Goal: Check status

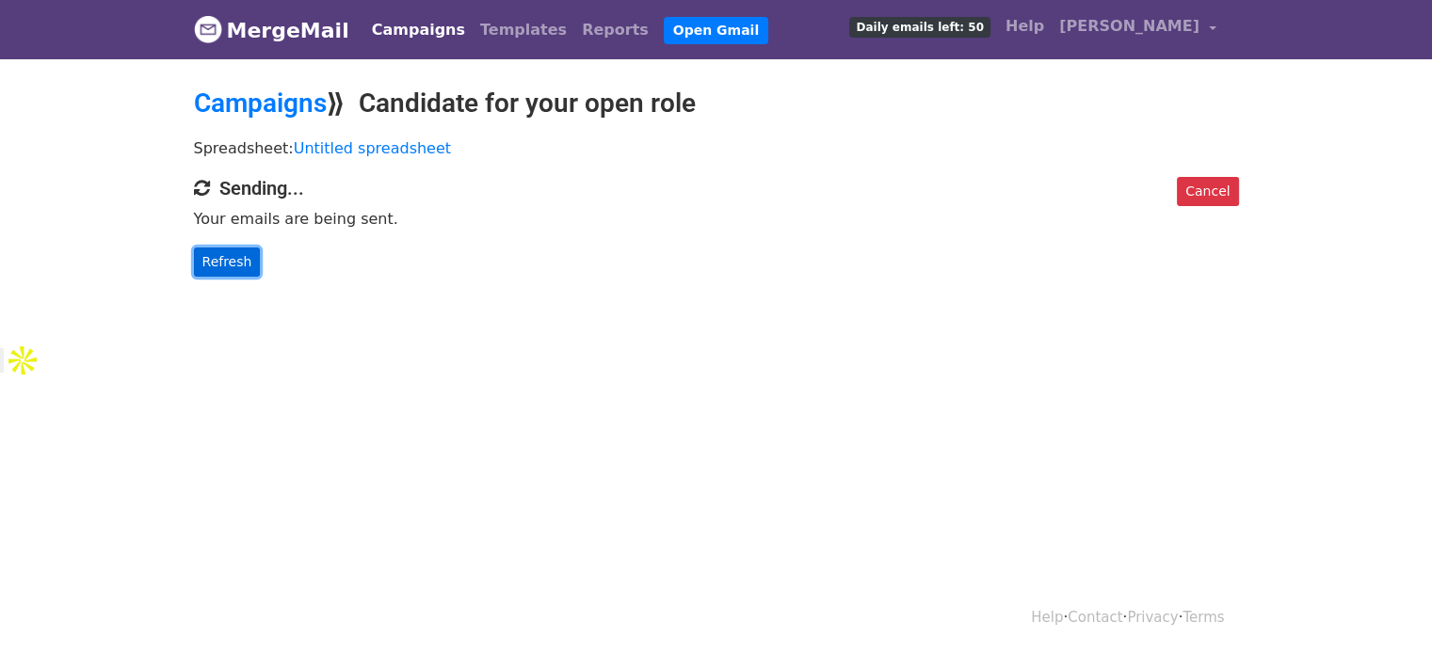
click at [220, 256] on link "Refresh" at bounding box center [227, 262] width 67 height 29
click at [227, 255] on link "Refresh" at bounding box center [227, 262] width 67 height 29
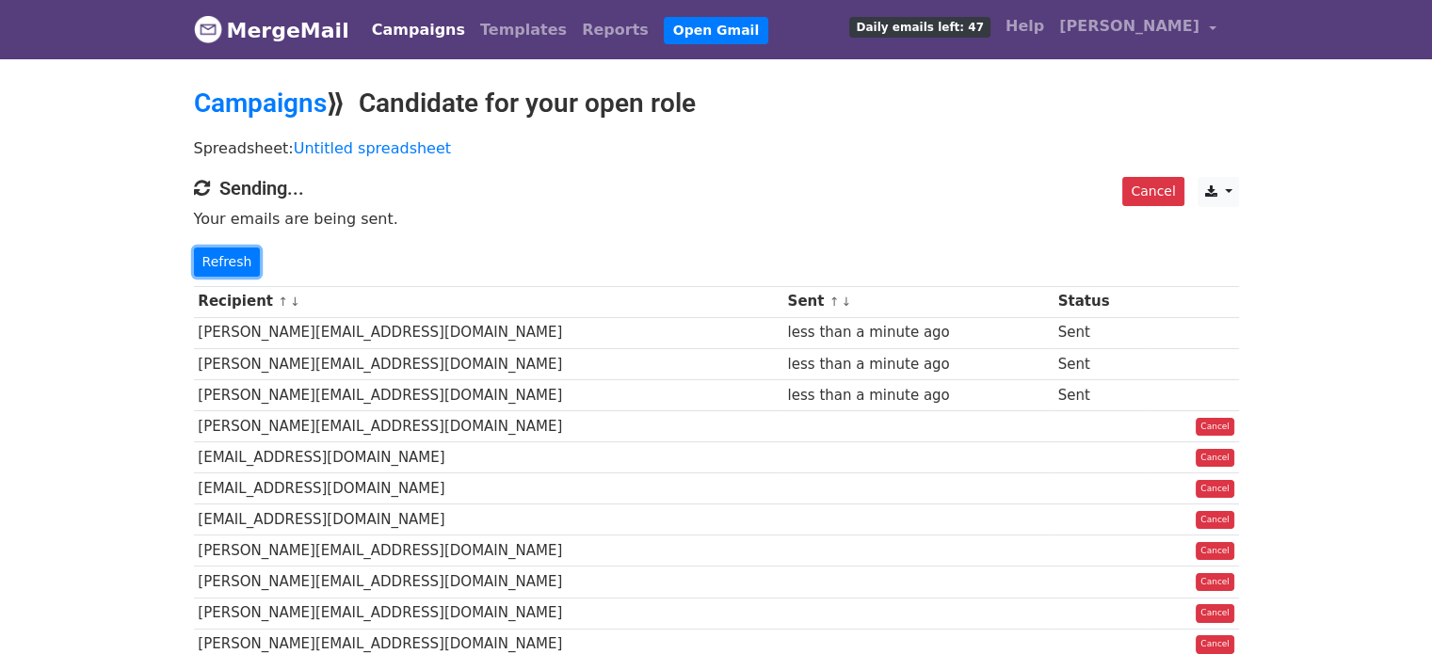
click at [228, 255] on link "Refresh" at bounding box center [227, 262] width 67 height 29
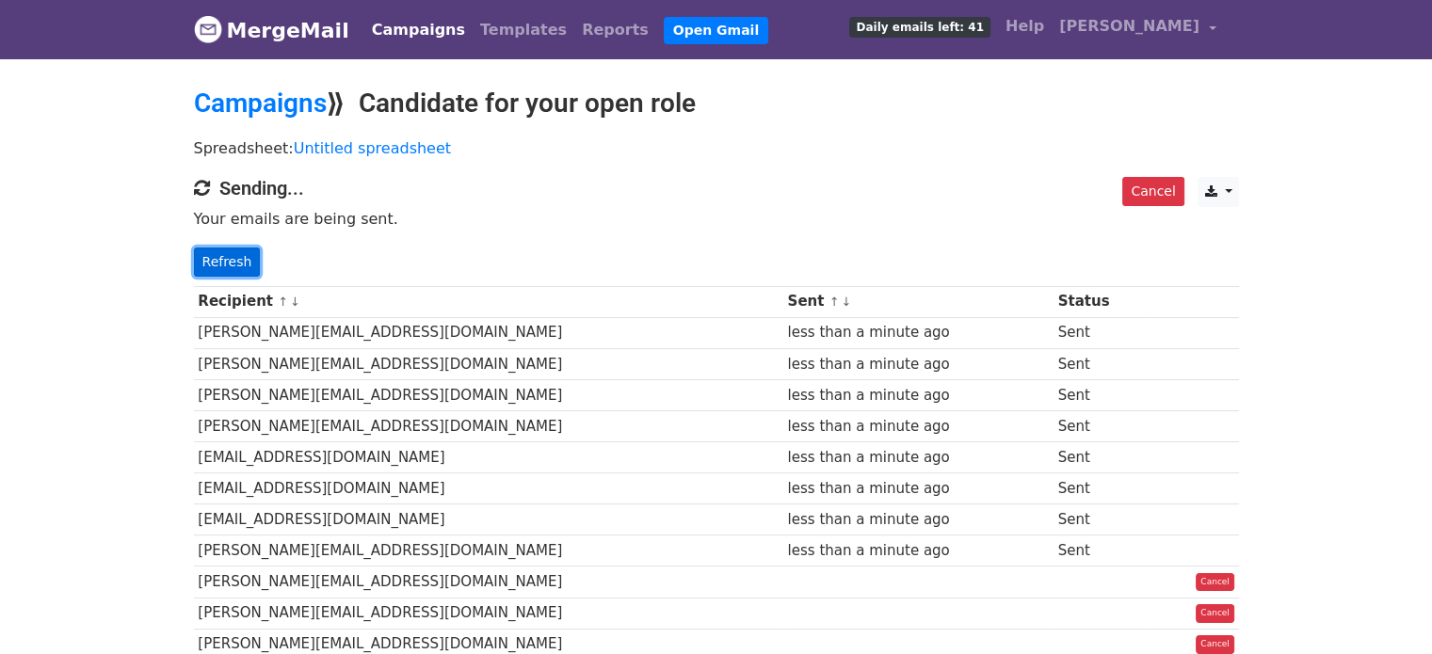
drag, startPoint x: 0, startPoint y: 0, endPoint x: 230, endPoint y: 255, distance: 343.2
click at [230, 255] on link "Refresh" at bounding box center [227, 262] width 67 height 29
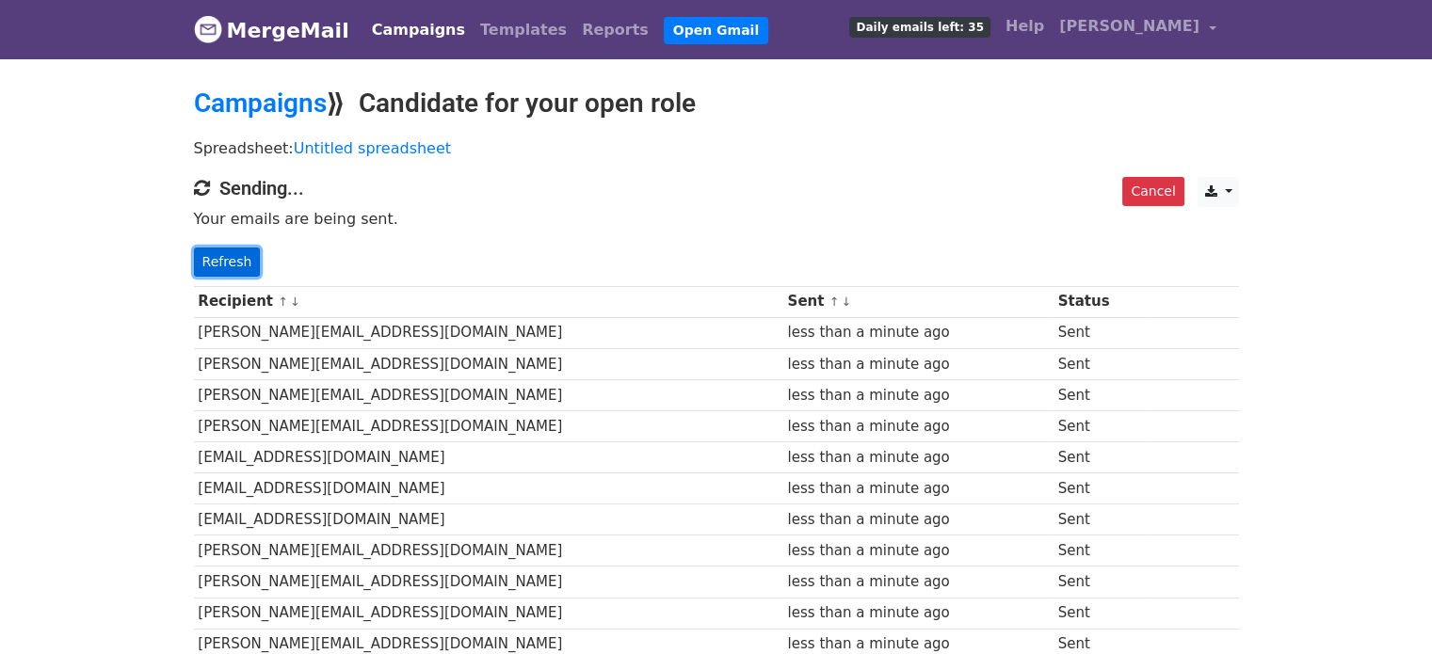
drag, startPoint x: 0, startPoint y: 0, endPoint x: 231, endPoint y: 256, distance: 344.5
click at [231, 256] on link "Refresh" at bounding box center [227, 262] width 67 height 29
click at [233, 259] on link "Refresh" at bounding box center [227, 262] width 67 height 29
click at [232, 263] on link "Refresh" at bounding box center [227, 262] width 67 height 29
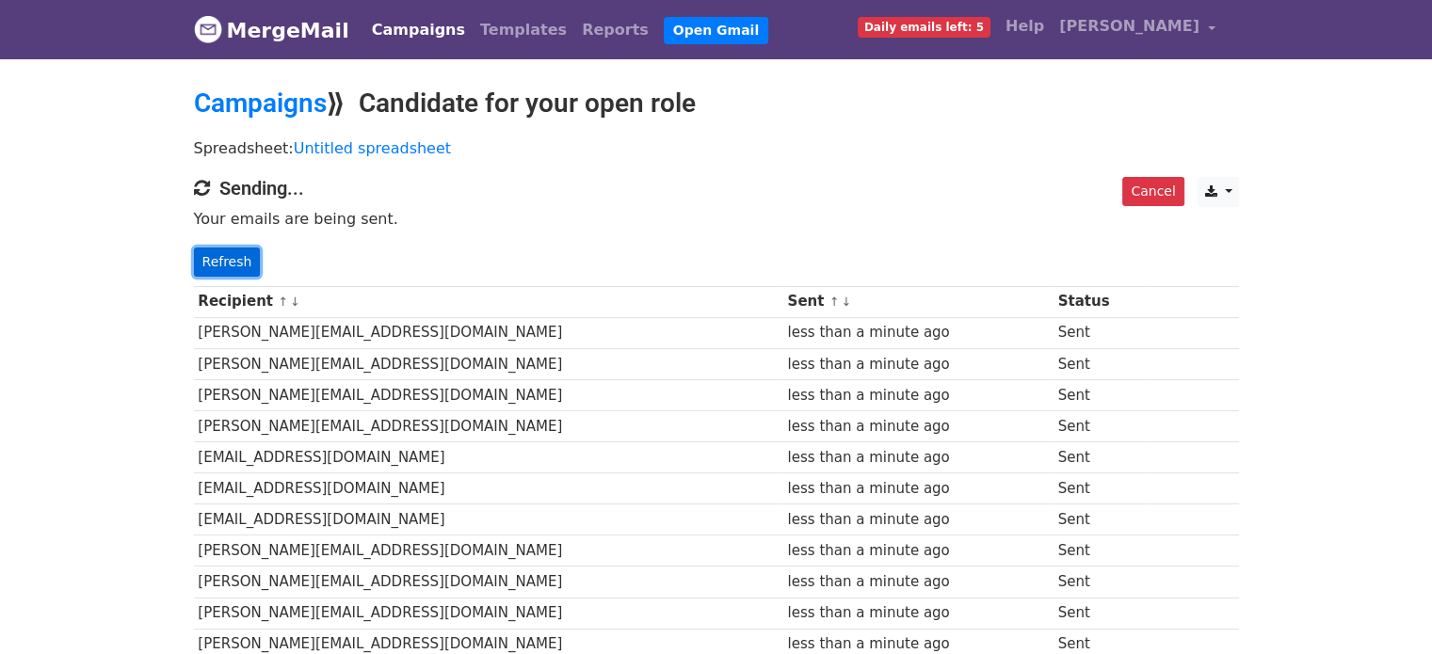
click at [232, 266] on link "Refresh" at bounding box center [227, 262] width 67 height 29
